Goal: Transaction & Acquisition: Subscribe to service/newsletter

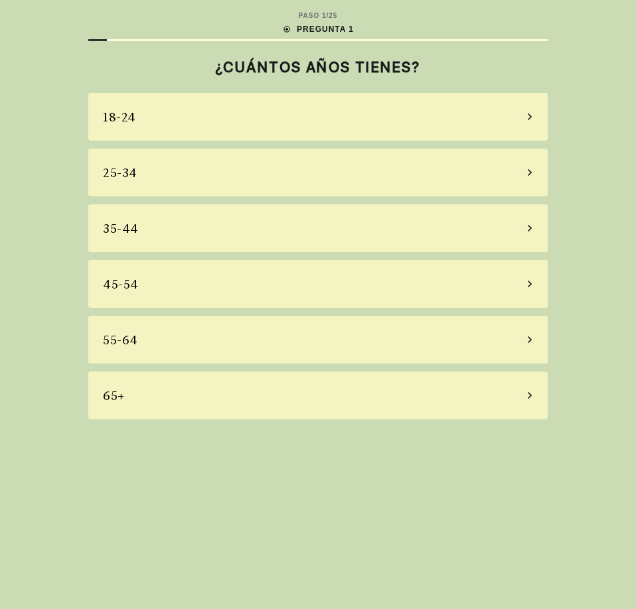
click at [362, 109] on div "18-24" at bounding box center [317, 117] width 459 height 48
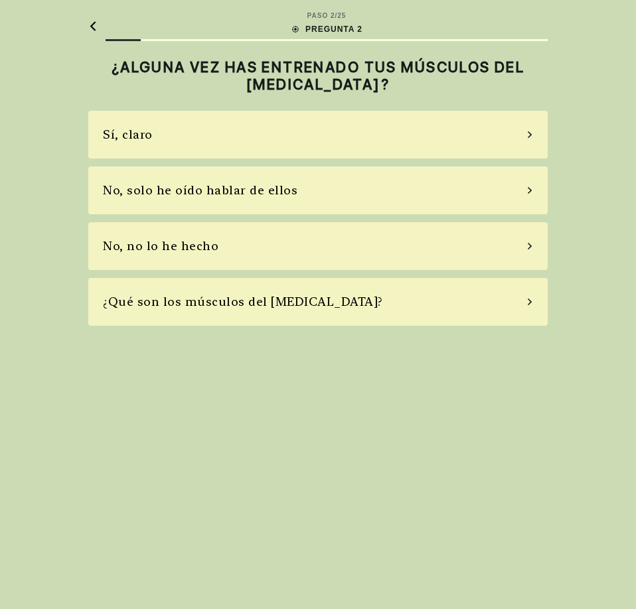
click at [344, 315] on div "¿Qué son los músculos del [MEDICAL_DATA]?" at bounding box center [317, 302] width 459 height 48
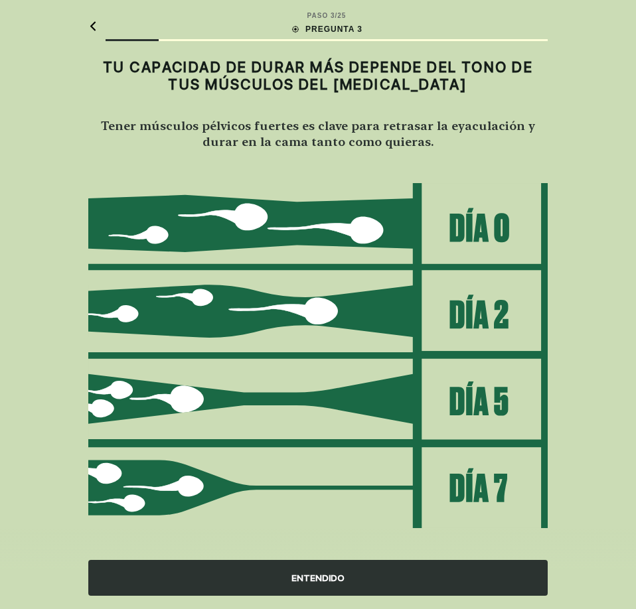
click at [362, 572] on div "ENTENDIDO" at bounding box center [317, 578] width 459 height 36
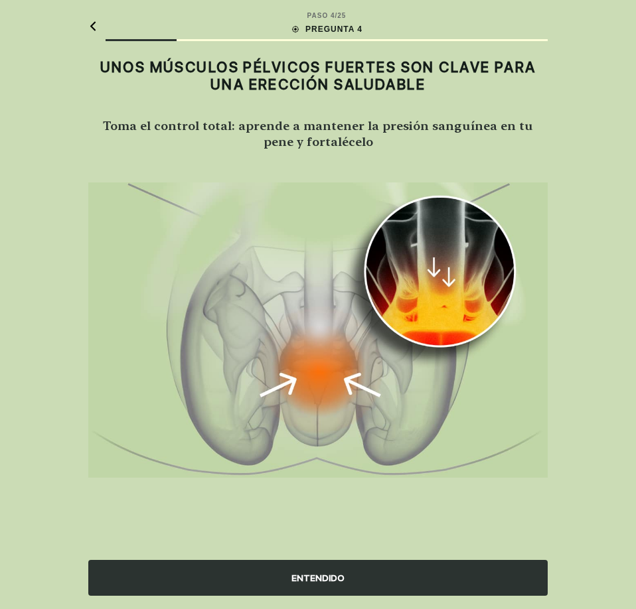
click at [362, 572] on div "ENTENDIDO" at bounding box center [317, 578] width 459 height 36
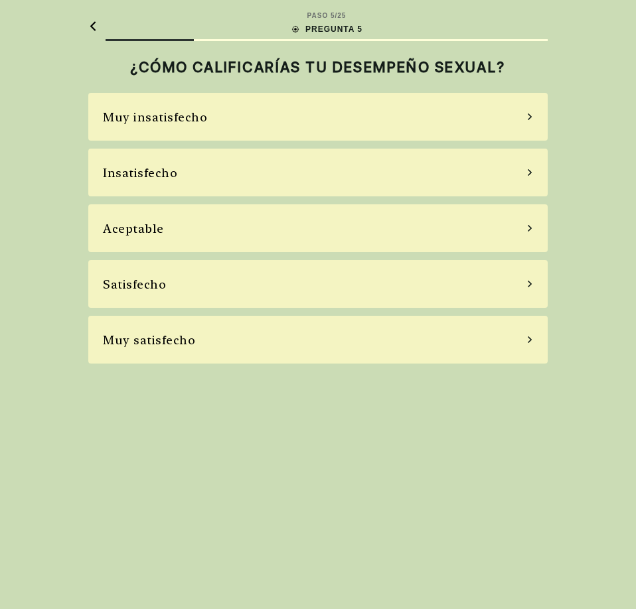
click at [309, 230] on div "Aceptable" at bounding box center [317, 228] width 459 height 48
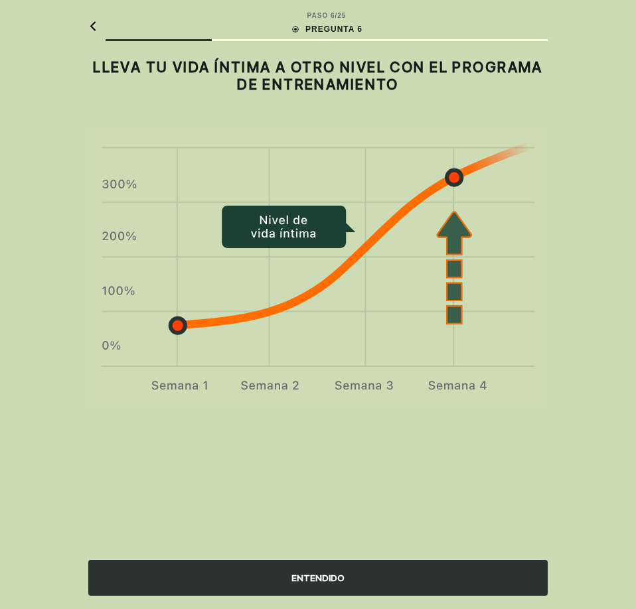
click at [402, 567] on div "ENTENDIDO" at bounding box center [317, 578] width 459 height 36
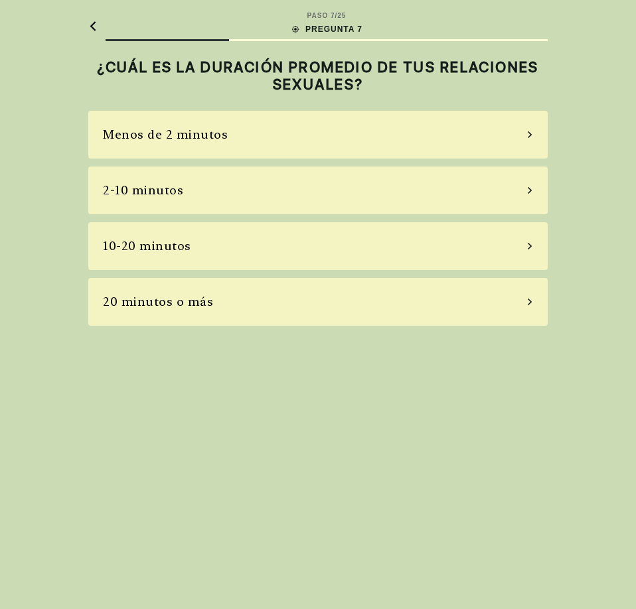
click at [258, 123] on div "Menos de 2 minutos" at bounding box center [317, 135] width 459 height 48
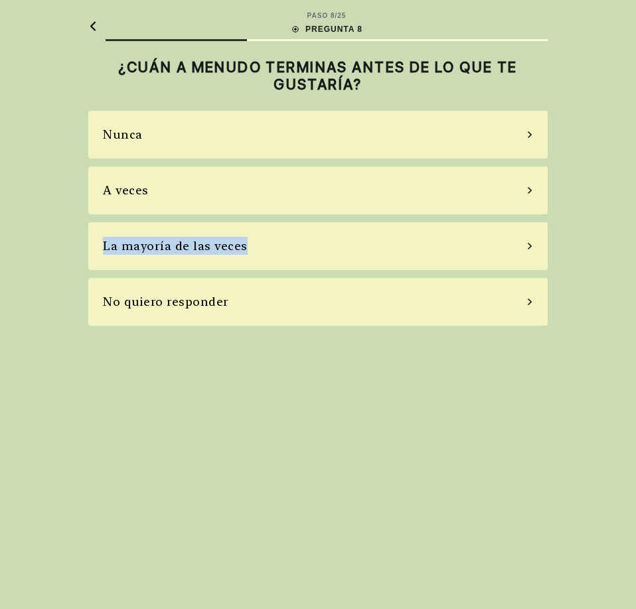
drag, startPoint x: 264, startPoint y: 187, endPoint x: 266, endPoint y: 260, distance: 73.0
click at [266, 260] on div "Nunca A veces La mayoría de las veces No quiero responder" at bounding box center [317, 218] width 459 height 215
click at [266, 260] on div "La mayoría de las veces" at bounding box center [317, 246] width 459 height 48
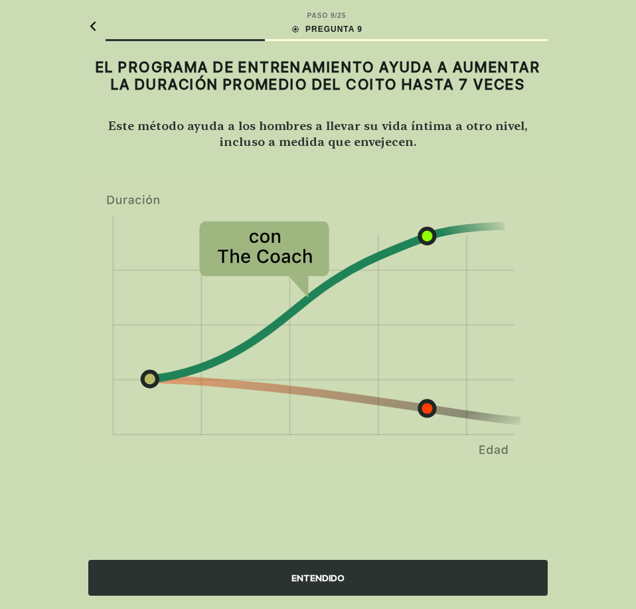
click at [402, 584] on div "ENTENDIDO" at bounding box center [317, 578] width 459 height 36
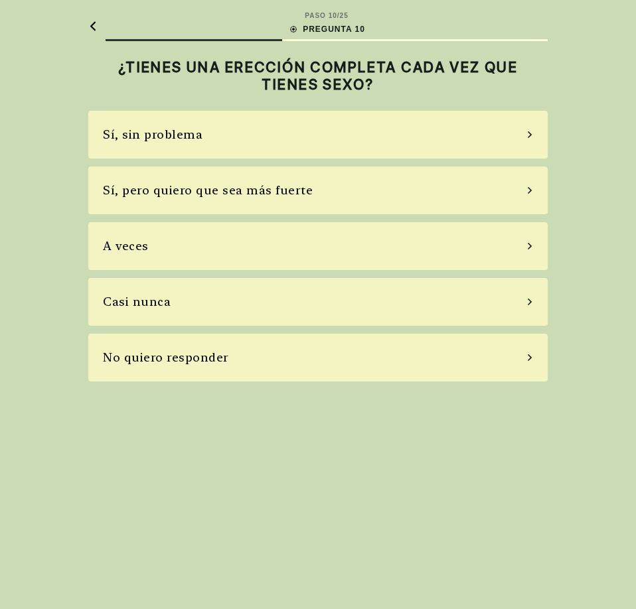
click at [343, 139] on div "Sí, sin problema" at bounding box center [317, 135] width 459 height 48
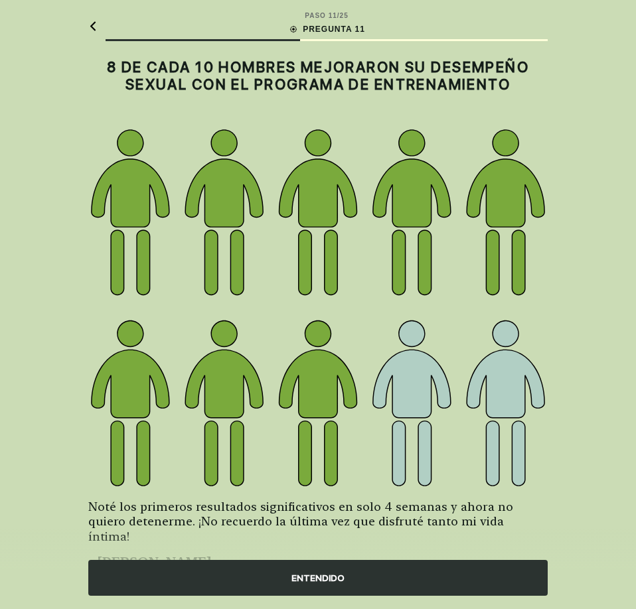
click at [389, 562] on div "ENTENDIDO" at bounding box center [317, 578] width 459 height 36
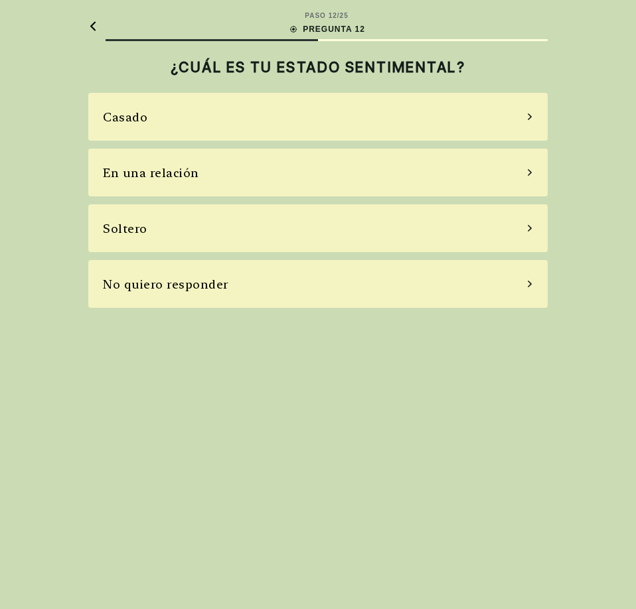
click at [337, 223] on div "Soltero" at bounding box center [317, 228] width 459 height 48
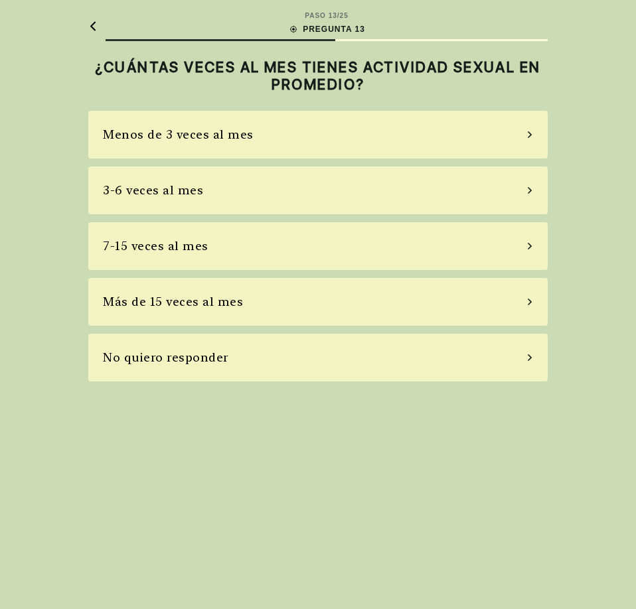
click at [348, 137] on div "Menos de 3 veces al mes" at bounding box center [317, 135] width 459 height 48
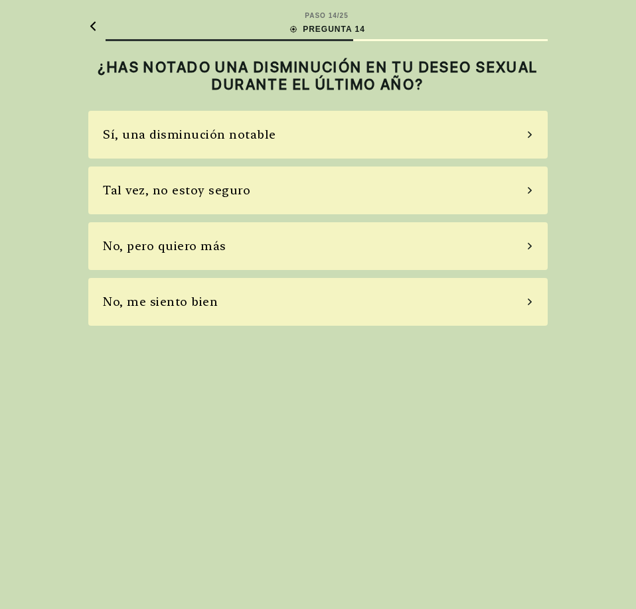
click at [269, 146] on div "Sí, una disminución notable" at bounding box center [317, 135] width 459 height 48
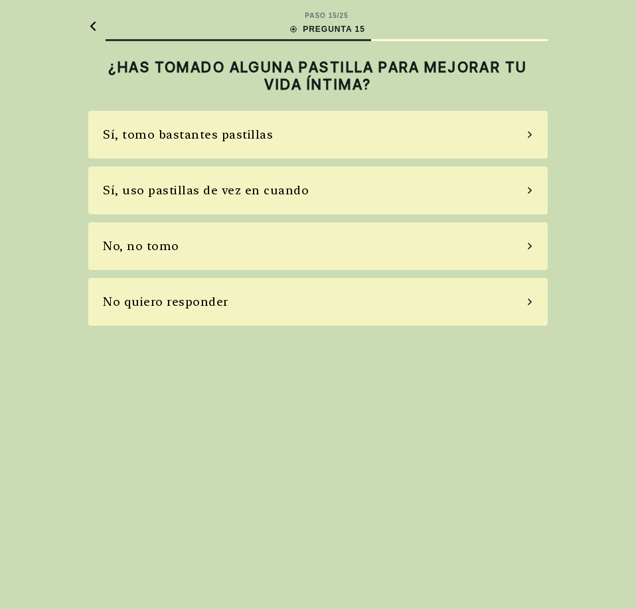
click at [246, 236] on div "No, no tomo" at bounding box center [317, 246] width 459 height 48
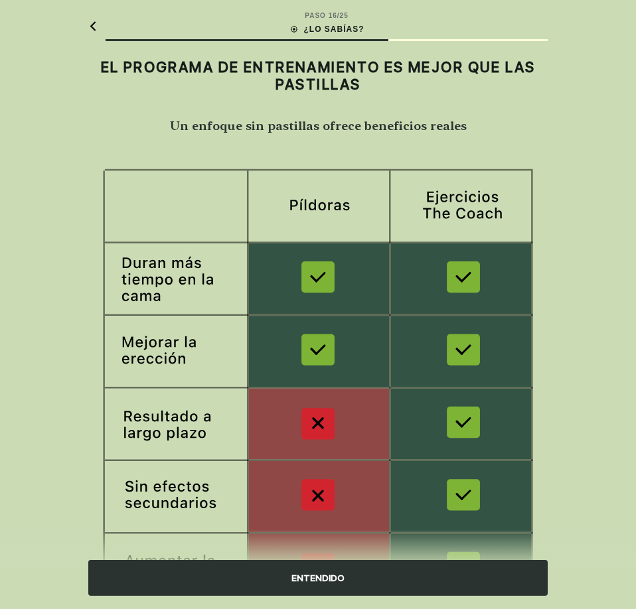
click at [366, 573] on div "ENTENDIDO" at bounding box center [317, 578] width 459 height 36
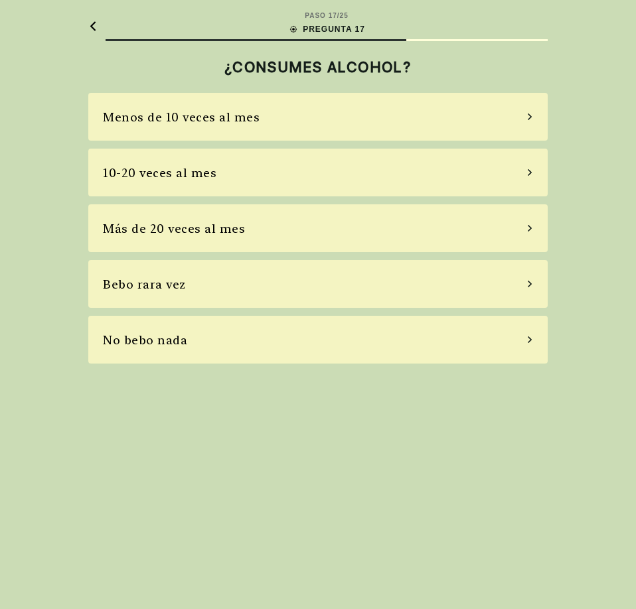
click at [301, 294] on div "Bebo rara vez" at bounding box center [317, 284] width 459 height 48
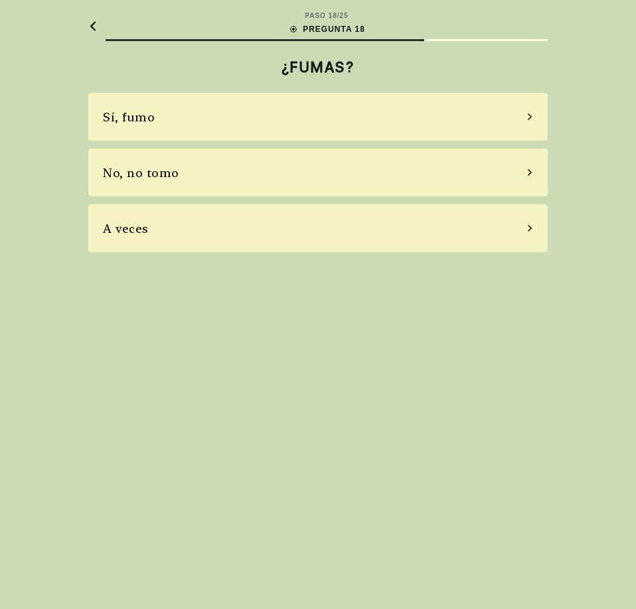
click at [282, 184] on div "No, no tomo" at bounding box center [317, 173] width 459 height 48
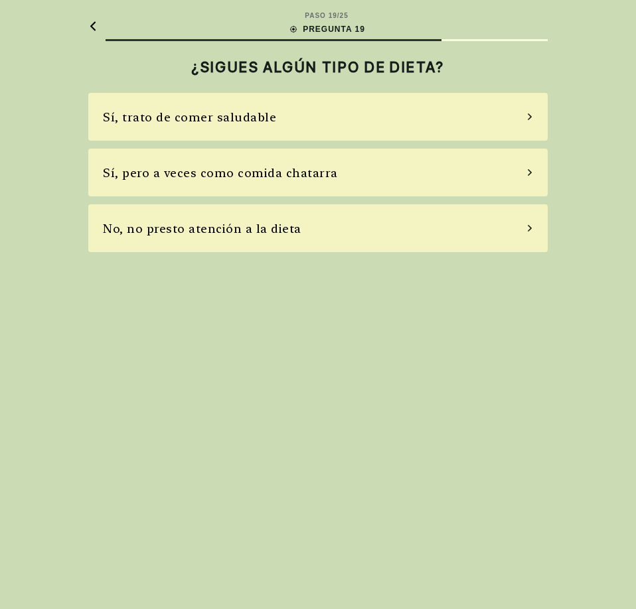
click at [293, 119] on div "Sí, trato de comer saludable" at bounding box center [317, 117] width 459 height 48
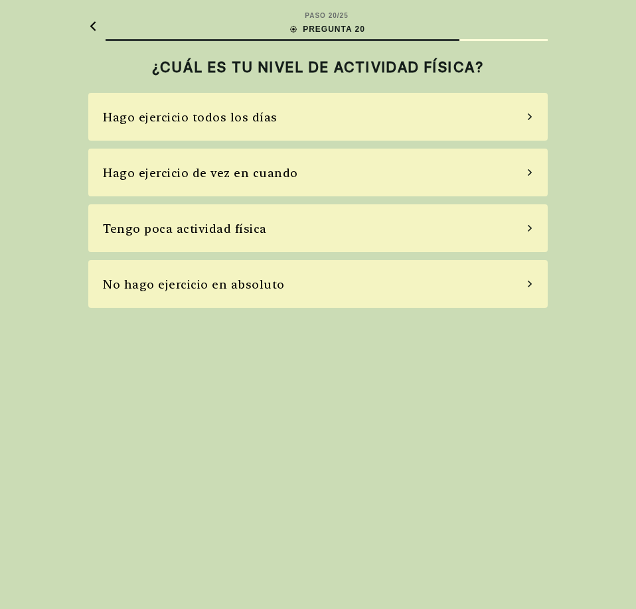
click at [293, 119] on div "Hago ejercicio todos los días" at bounding box center [317, 117] width 459 height 48
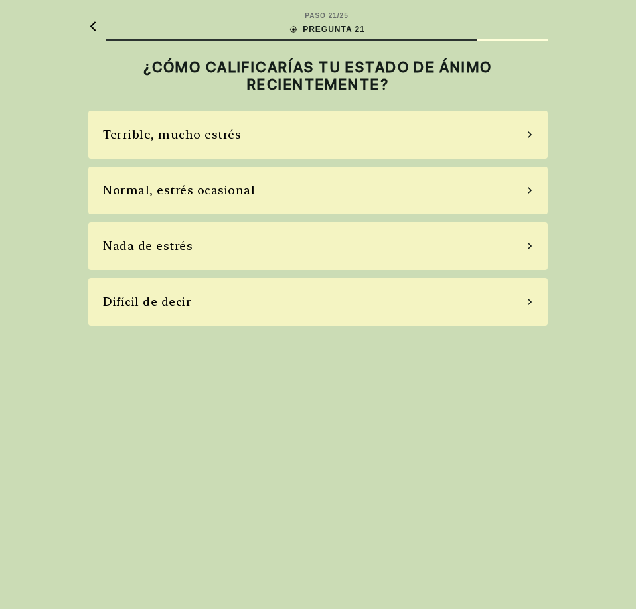
click at [301, 203] on div "Normal, estrés ocasional" at bounding box center [317, 191] width 459 height 48
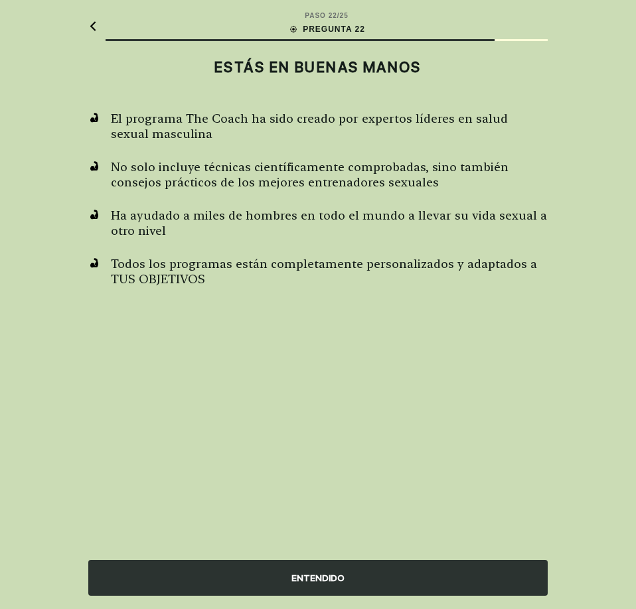
click at [301, 568] on div "ENTENDIDO" at bounding box center [317, 578] width 459 height 36
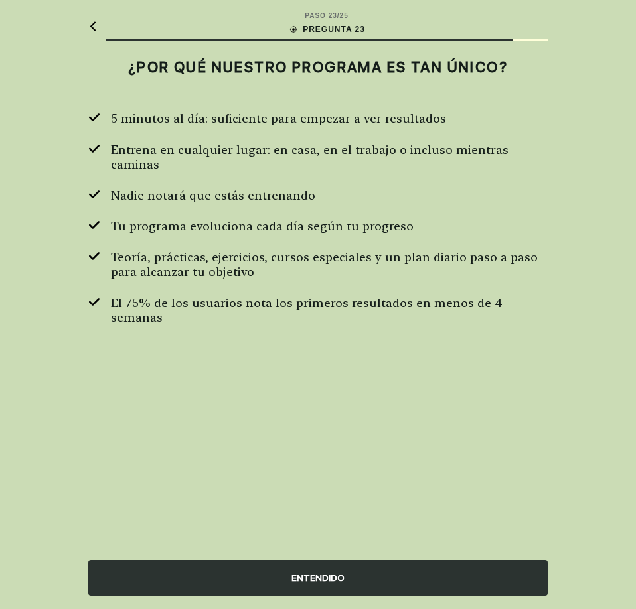
click at [301, 568] on div "ENTENDIDO" at bounding box center [317, 578] width 459 height 36
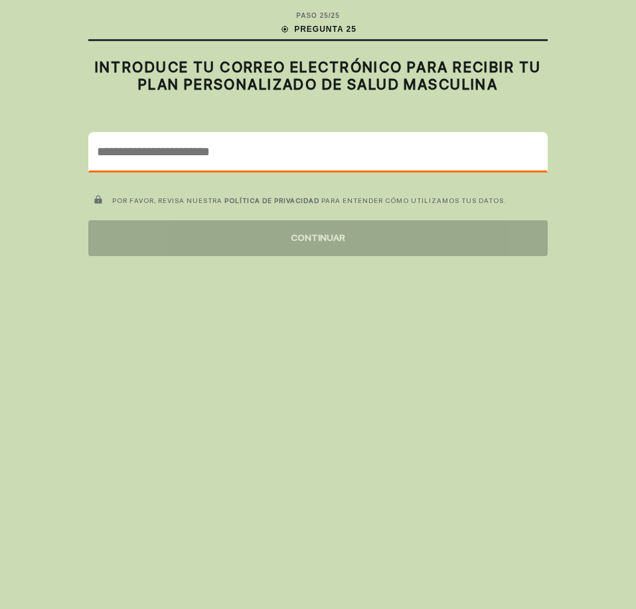
click at [301, 164] on input "email" at bounding box center [318, 152] width 458 height 38
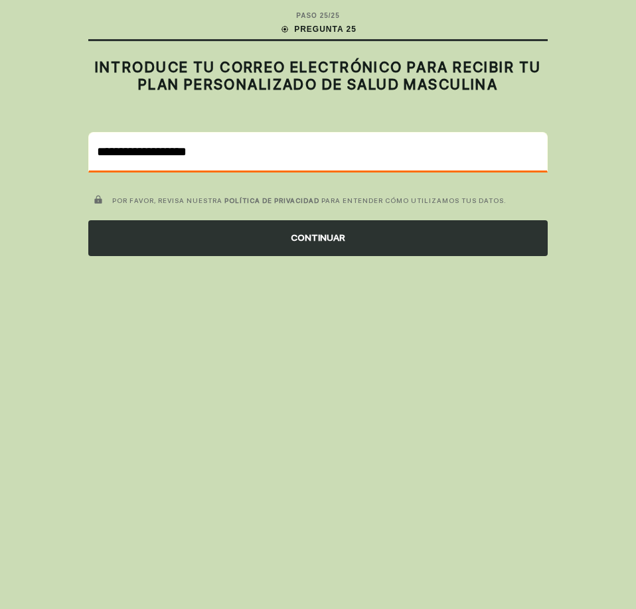
type input "**********"
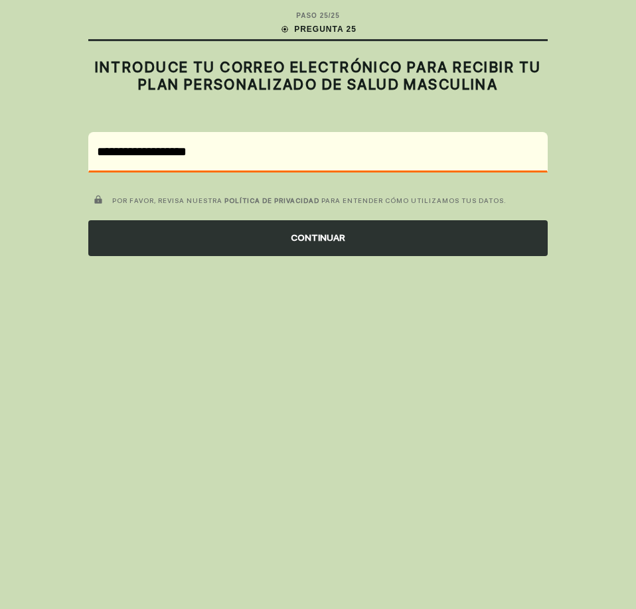
click at [291, 252] on div "CONTINUAR" at bounding box center [317, 238] width 459 height 36
